Goal: Check status

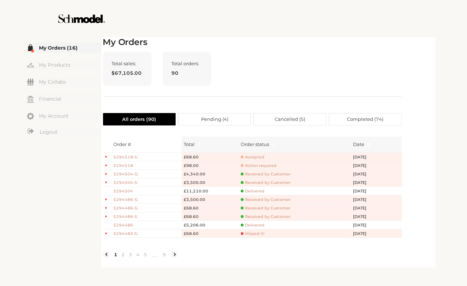
click at [374, 5] on div at bounding box center [234, 18] width 400 height 37
click at [352, 60] on div "Total sales: $67,105.00 Total orders: 90" at bounding box center [252, 74] width 299 height 45
drag, startPoint x: 290, startPoint y: 27, endPoint x: 290, endPoint y: 19, distance: 7.8
click at [290, 23] on div at bounding box center [234, 18] width 400 height 37
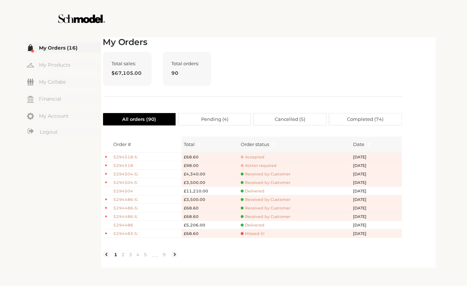
drag, startPoint x: 290, startPoint y: 19, endPoint x: 290, endPoint y: 13, distance: 5.3
click at [290, 15] on div at bounding box center [234, 18] width 400 height 37
drag, startPoint x: 245, startPoint y: 80, endPoint x: 247, endPoint y: 75, distance: 4.8
click at [246, 77] on div "Total sales: $67,105.00 Total orders: 90" at bounding box center [252, 74] width 299 height 45
click at [247, 74] on div "Total sales: $67,105.00 Total orders: 90" at bounding box center [252, 74] width 299 height 45
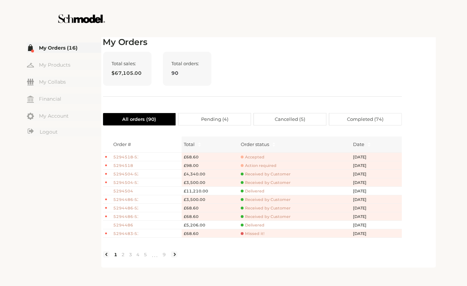
click at [238, 62] on div "Total sales: $67,105.00 Total orders: 90" at bounding box center [252, 74] width 299 height 45
drag, startPoint x: 238, startPoint y: 63, endPoint x: 233, endPoint y: 71, distance: 9.2
click at [233, 71] on div "Total sales: $67,105.00 Total orders: 90" at bounding box center [252, 74] width 299 height 45
